Goal: Find specific page/section: Find specific page/section

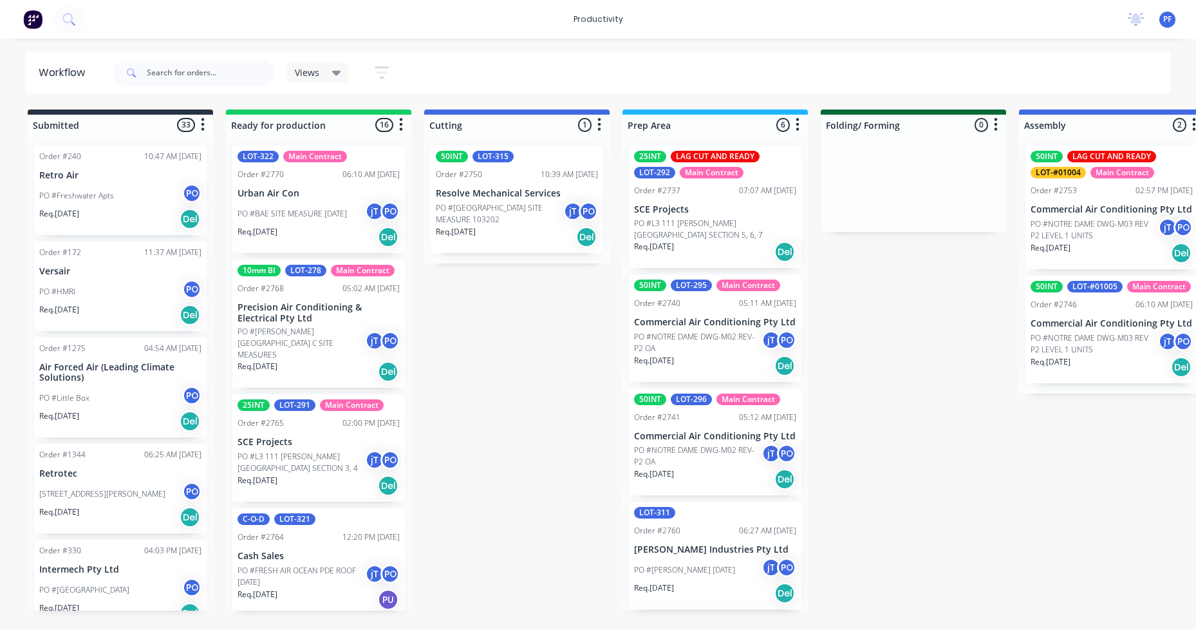
click at [706, 323] on p "Commercial Air Conditioning Pty Ltd" at bounding box center [715, 322] width 162 height 11
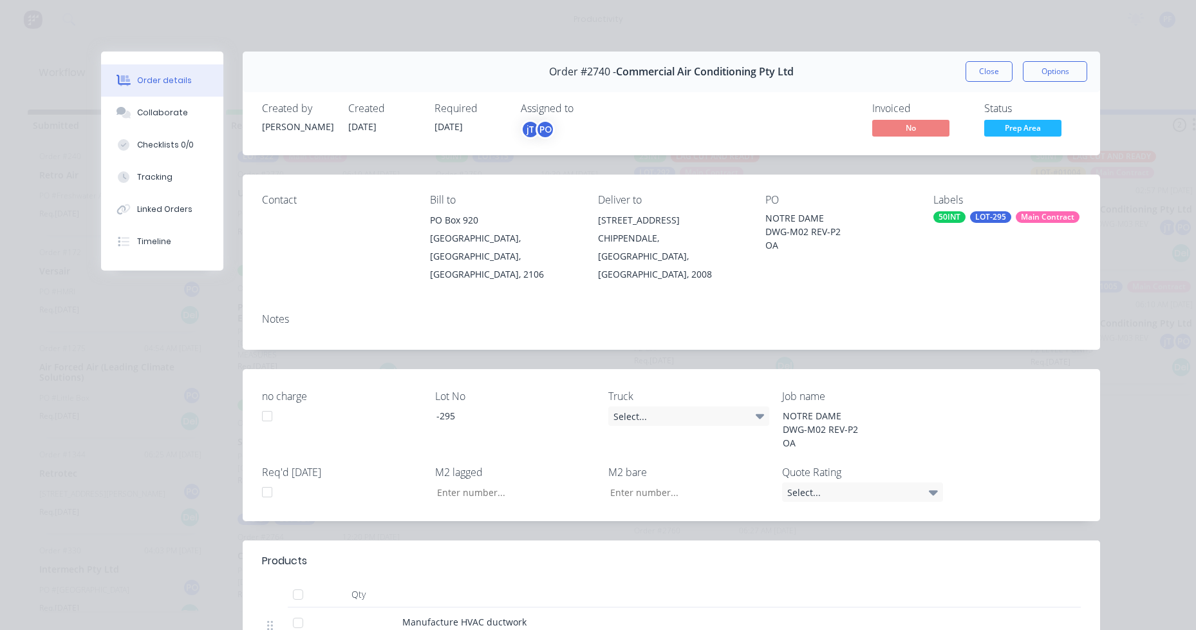
click at [958, 214] on div "50INT" at bounding box center [950, 217] width 32 height 12
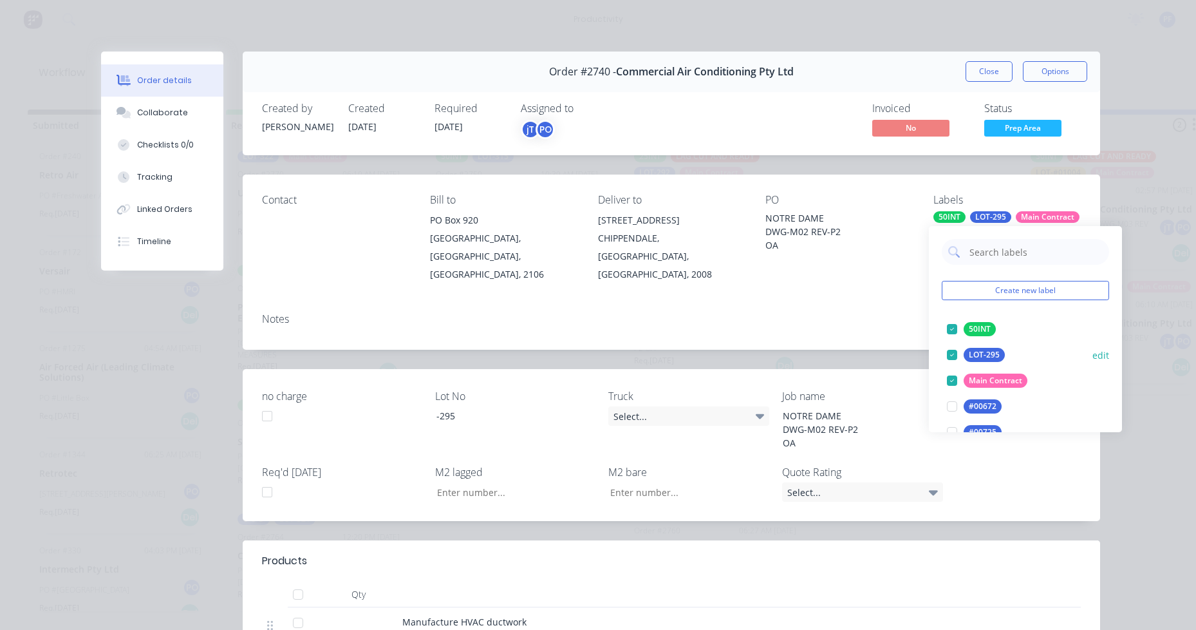
type input "lag cut"
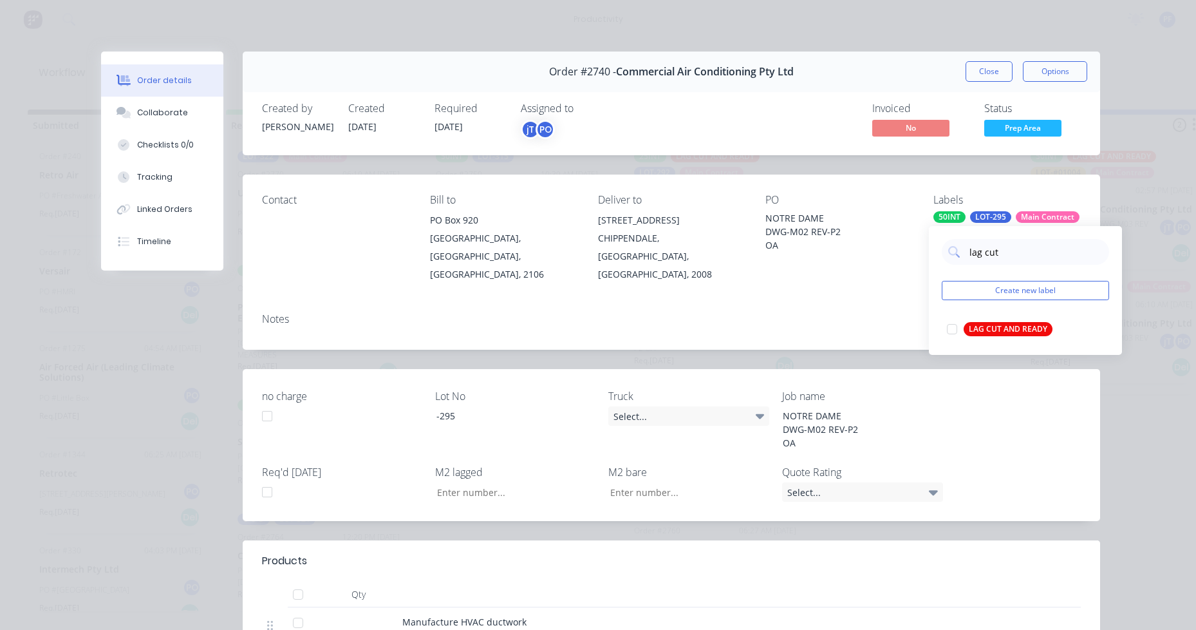
click at [983, 325] on div "LAG CUT AND READY" at bounding box center [1008, 329] width 89 height 14
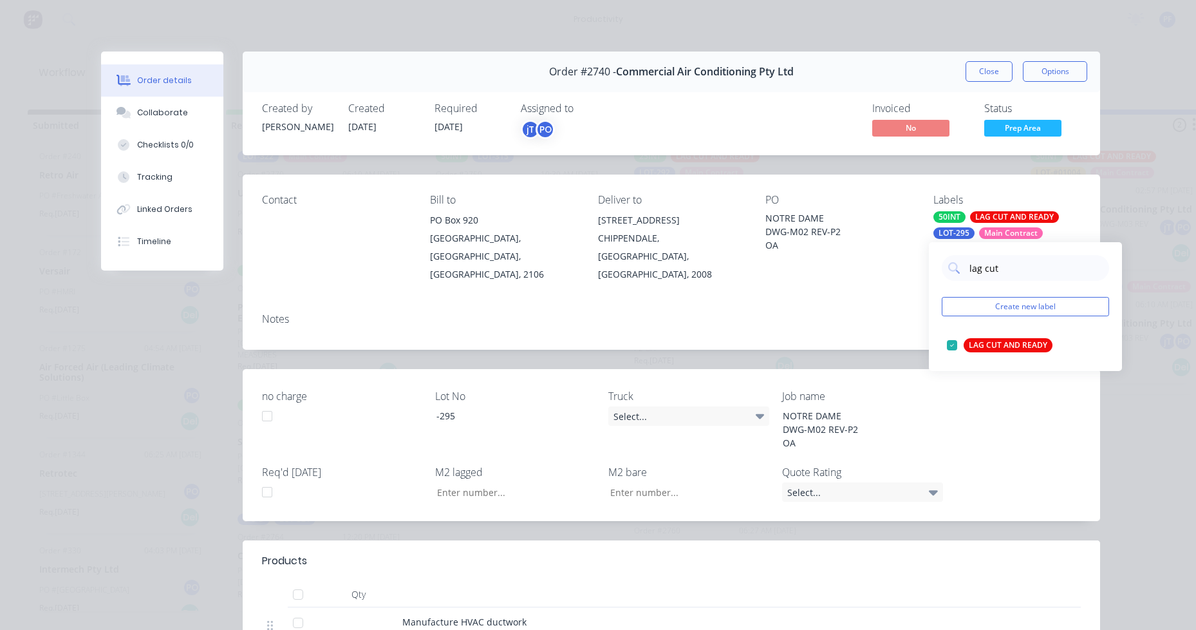
click at [813, 241] on div "NOTRE DAME DWG-M02 REV-P2 OA" at bounding box center [839, 231] width 147 height 41
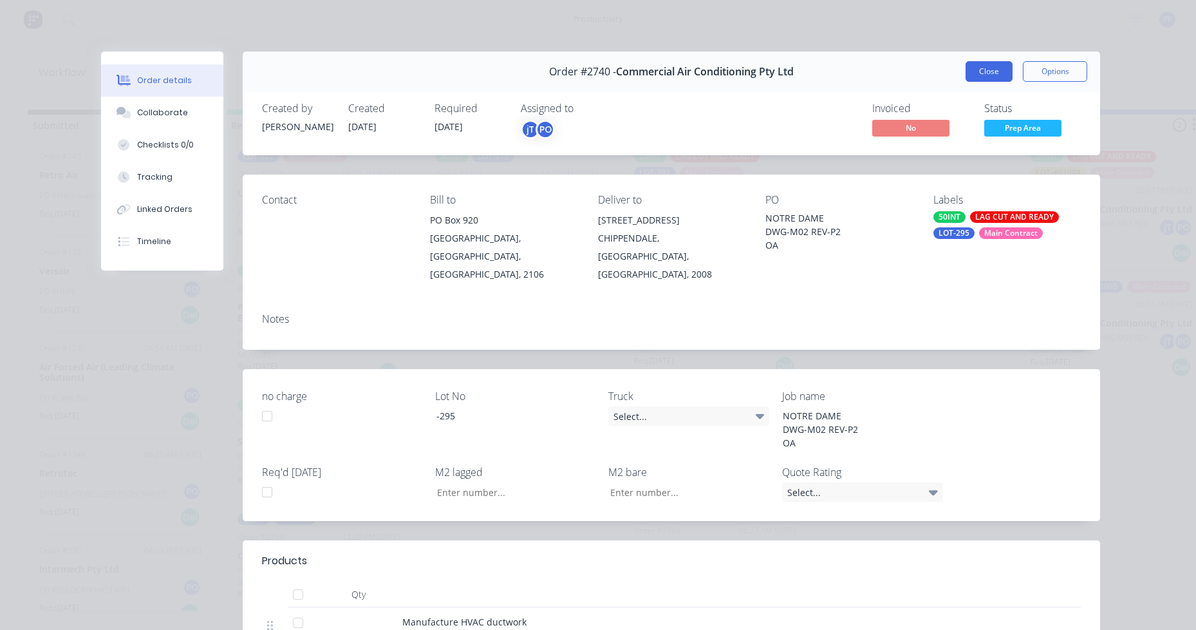
click at [995, 71] on button "Close" at bounding box center [989, 71] width 47 height 21
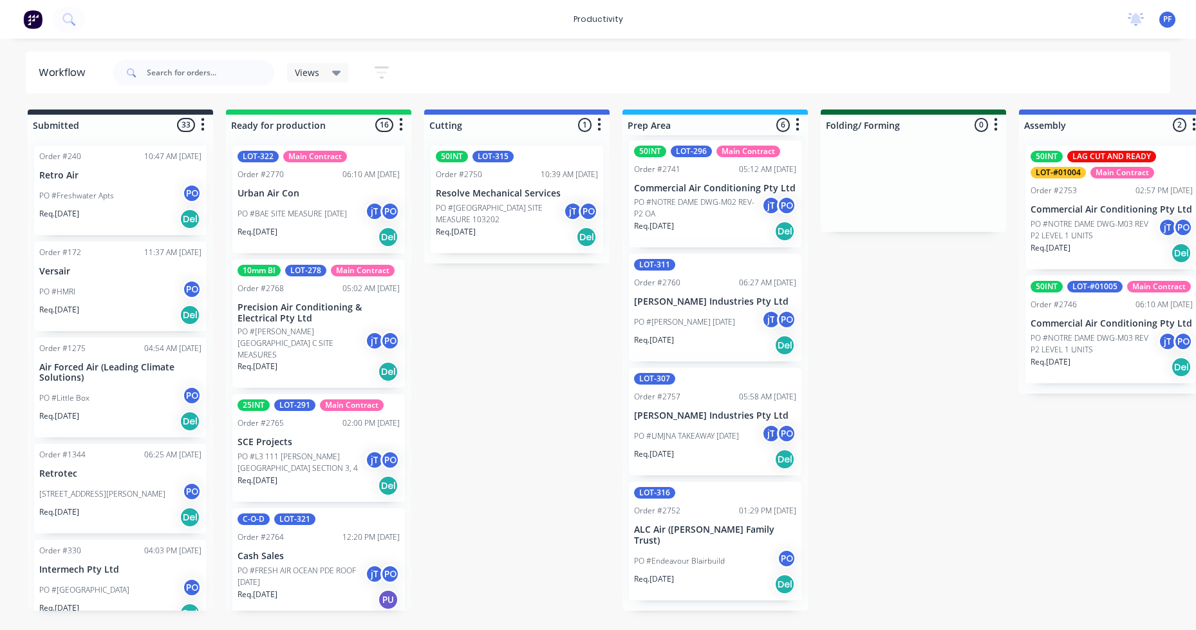
scroll to position [265, 0]
click at [723, 448] on div "PO #UMJNA TAKEAWAY 02-09-25 jT PO" at bounding box center [715, 436] width 162 height 24
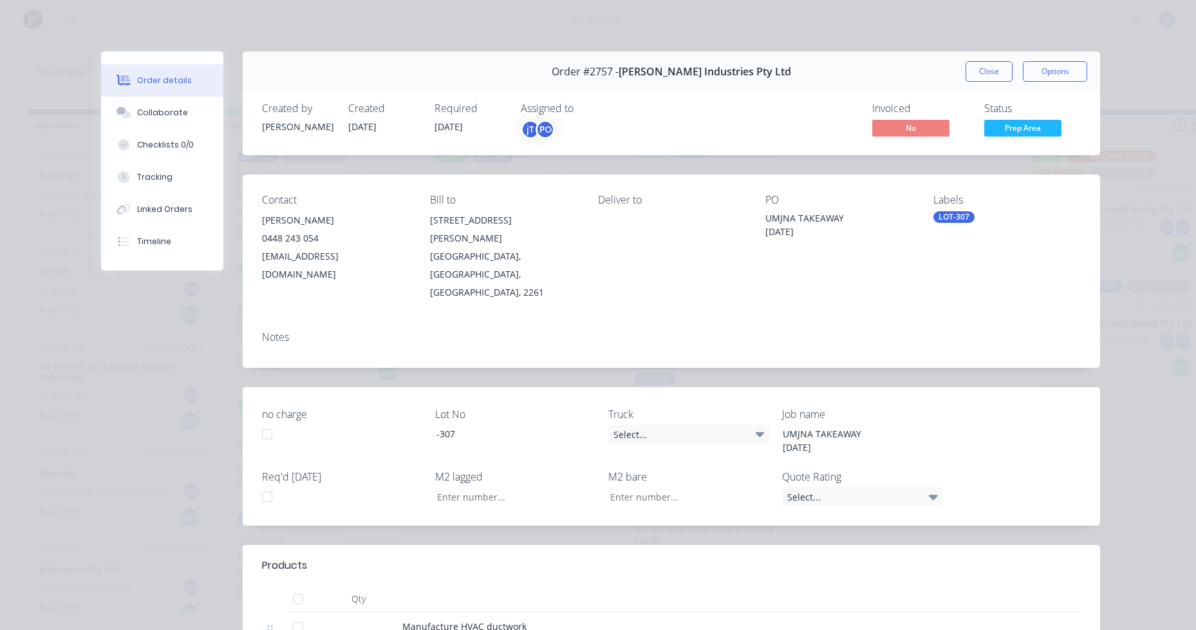
click at [955, 213] on div "LOT-307" at bounding box center [954, 217] width 41 height 12
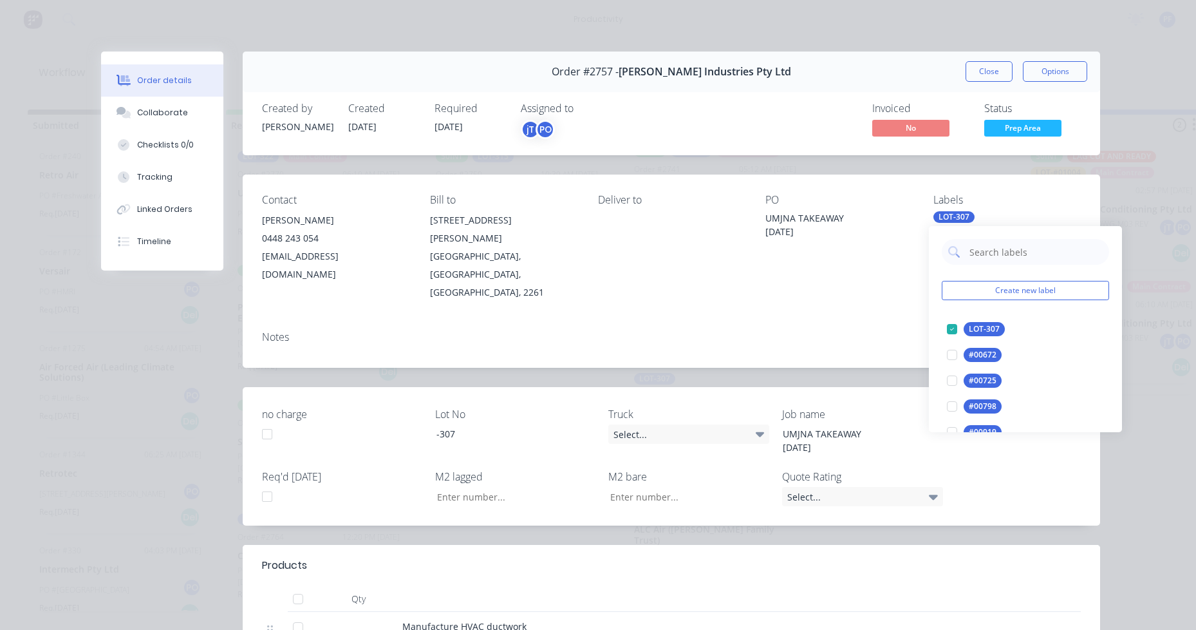
click at [997, 250] on input "text" at bounding box center [1035, 252] width 135 height 26
type input "lag cut"
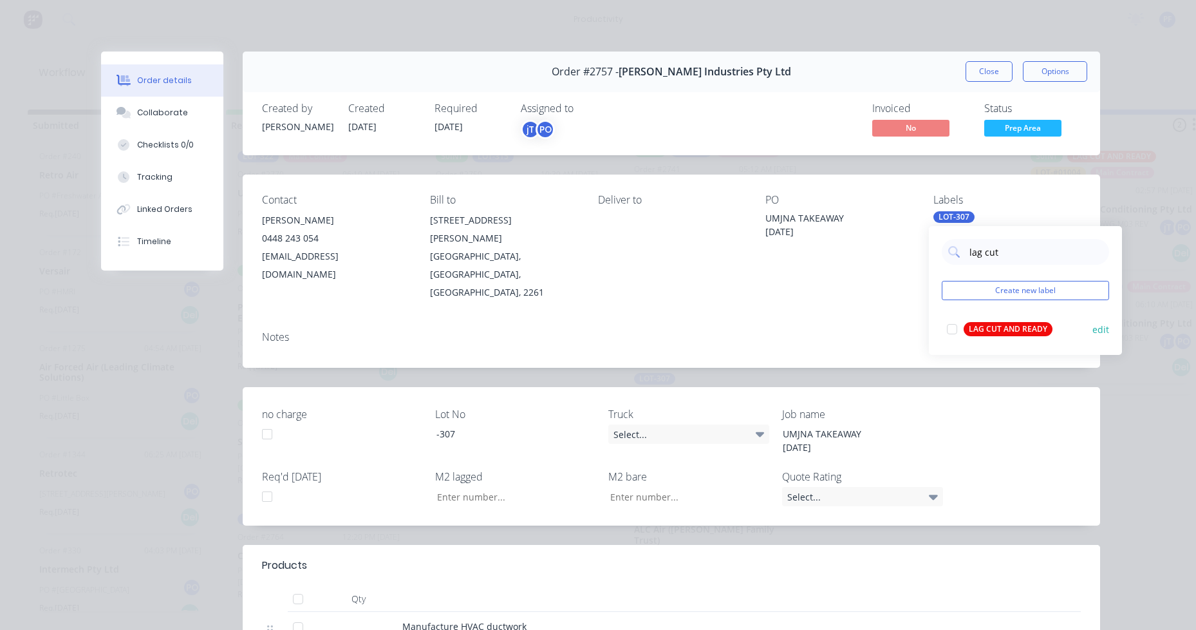
click at [1031, 319] on div "LAG CUT AND READY edit" at bounding box center [1025, 329] width 167 height 26
click at [836, 321] on div "Notes" at bounding box center [672, 344] width 858 height 47
click at [973, 229] on div "Labels LOT-307" at bounding box center [1007, 248] width 147 height 108
click at [949, 213] on div "LOT-307" at bounding box center [954, 217] width 41 height 12
drag, startPoint x: 996, startPoint y: 323, endPoint x: 979, endPoint y: 300, distance: 28.1
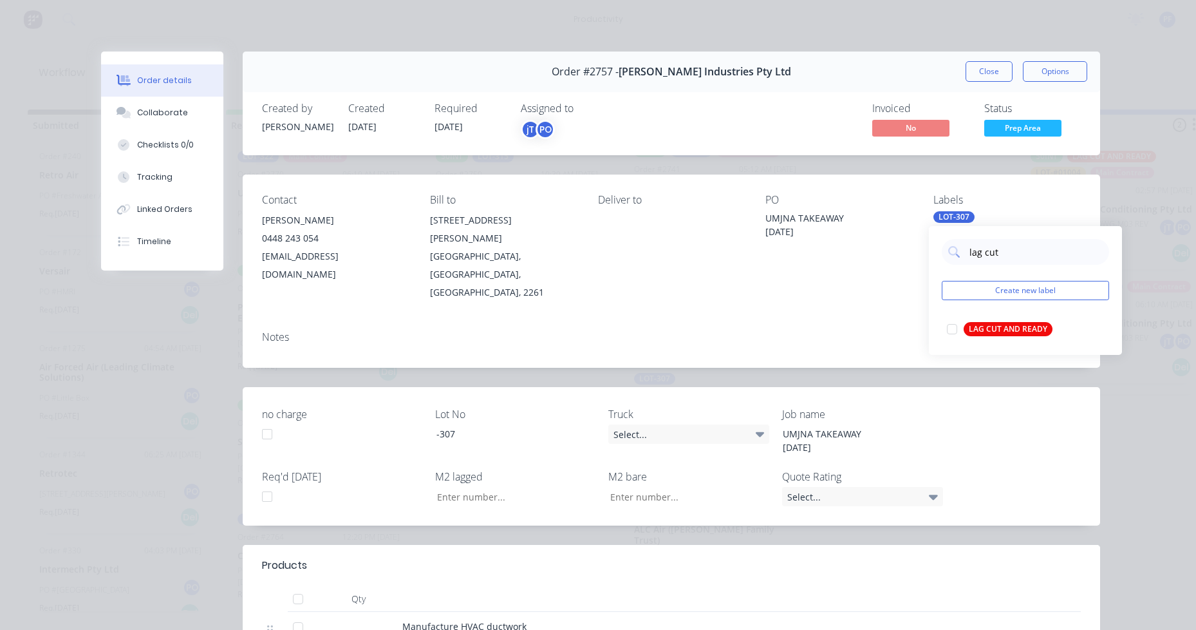
click at [999, 316] on div "LAG CUT AND READY edit" at bounding box center [1025, 329] width 167 height 26
click at [972, 321] on button "LAG CUT AND READY" at bounding box center [1000, 329] width 116 height 18
click at [890, 272] on div "Contact Luke Selby 0448 243 054 luke@selbyindustries.com.au Bill to 11 Harold C…" at bounding box center [672, 248] width 858 height 146
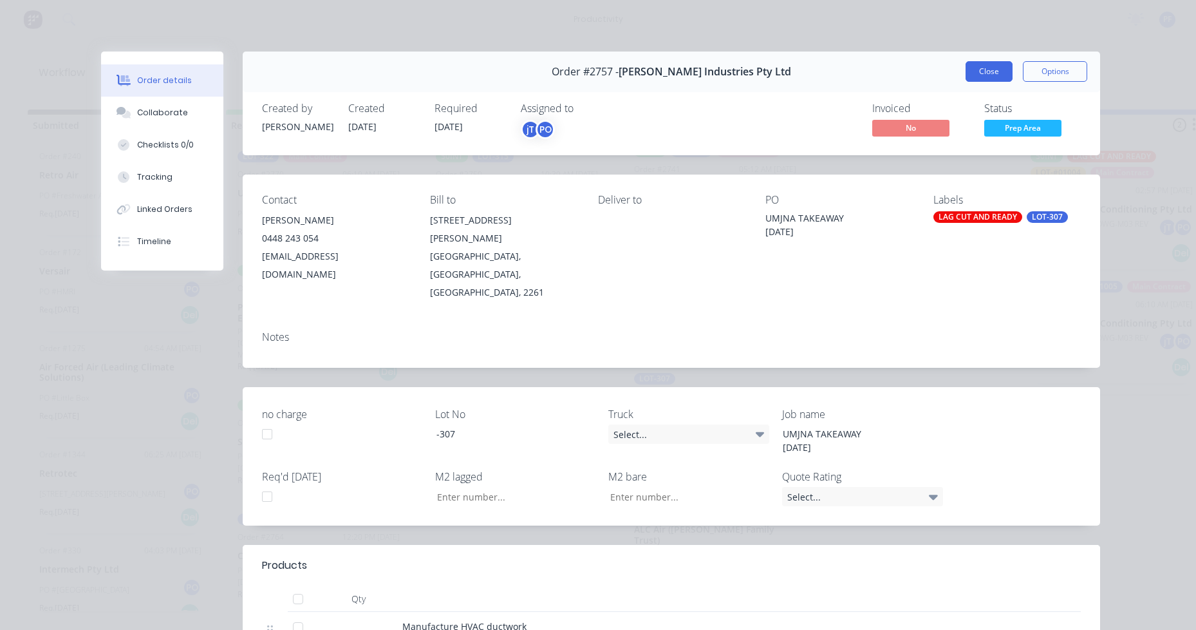
click at [979, 68] on button "Close" at bounding box center [989, 71] width 47 height 21
